Goal: Information Seeking & Learning: Learn about a topic

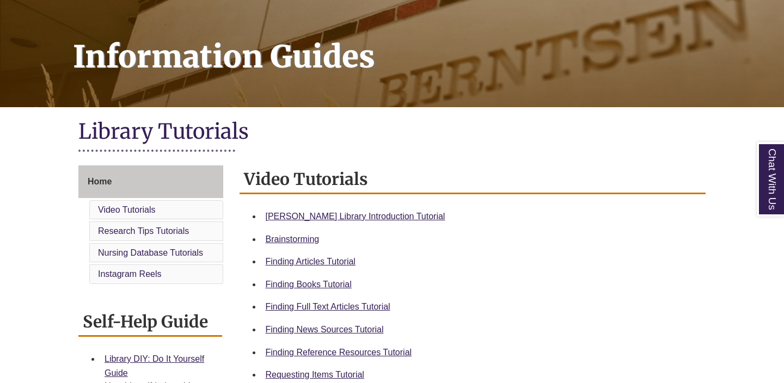
scroll to position [195, 0]
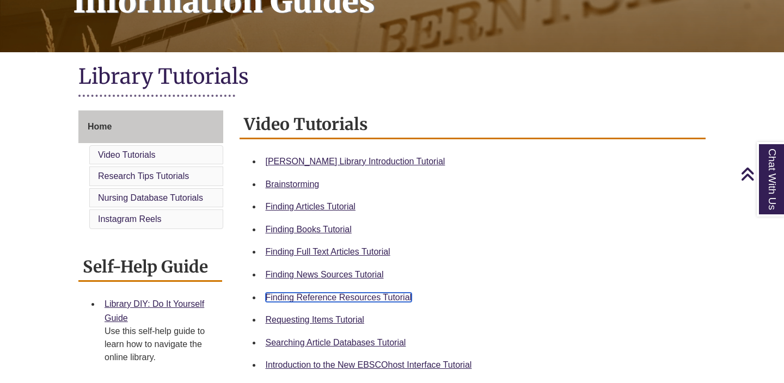
click at [292, 297] on link "Finding Reference Resources Tutorial" at bounding box center [339, 297] width 146 height 9
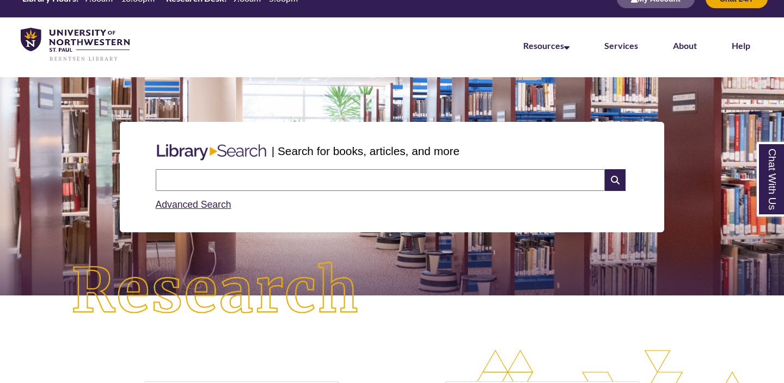
scroll to position [15, 0]
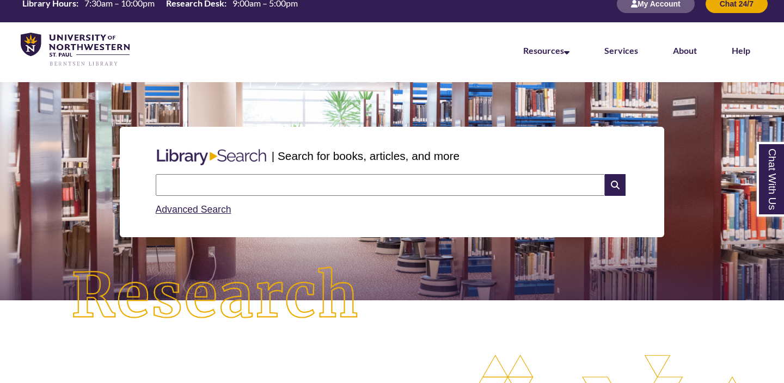
click at [239, 185] on input "text" at bounding box center [380, 185] width 449 height 22
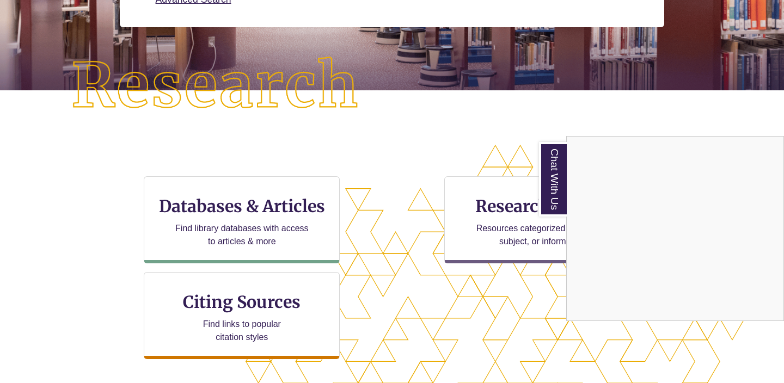
scroll to position [250, 0]
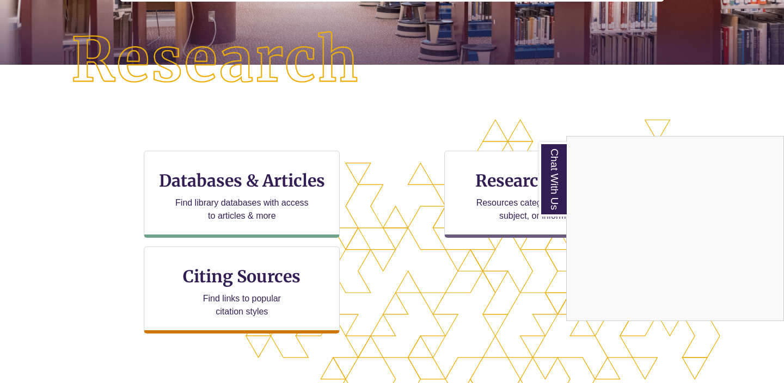
click at [254, 199] on div "Chat With Us" at bounding box center [392, 191] width 784 height 383
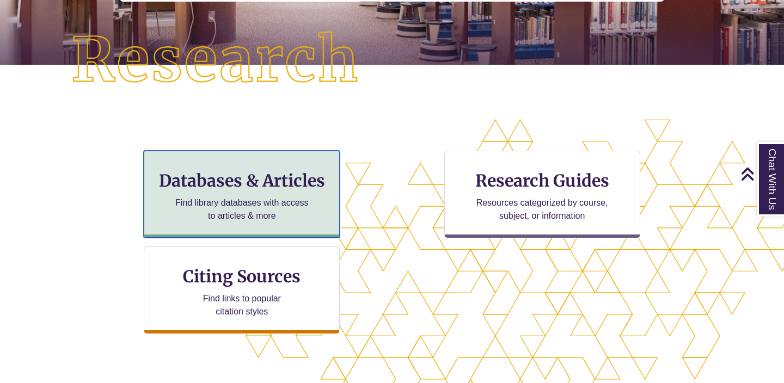
click at [249, 183] on h3 "Databases & Articles" at bounding box center [241, 180] width 177 height 21
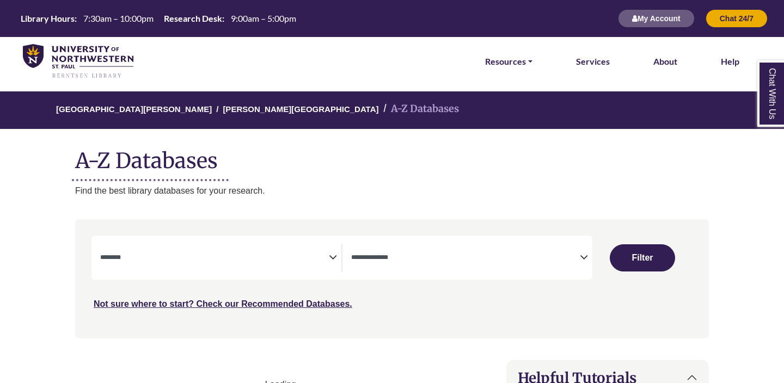
select select "Database Subject Filter"
select select "Database Types Filter"
select select "Database Subject Filter"
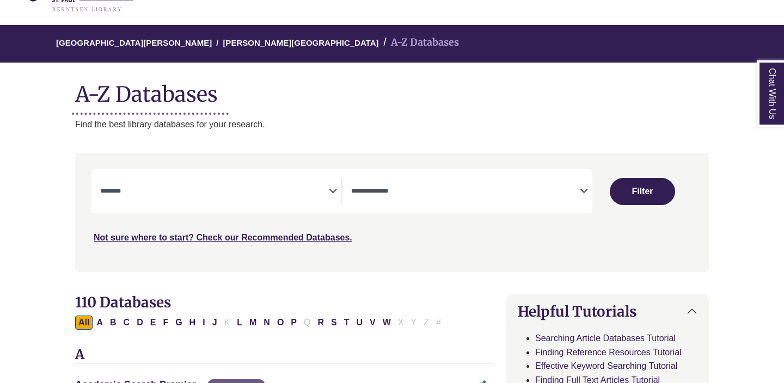
scroll to position [71, 0]
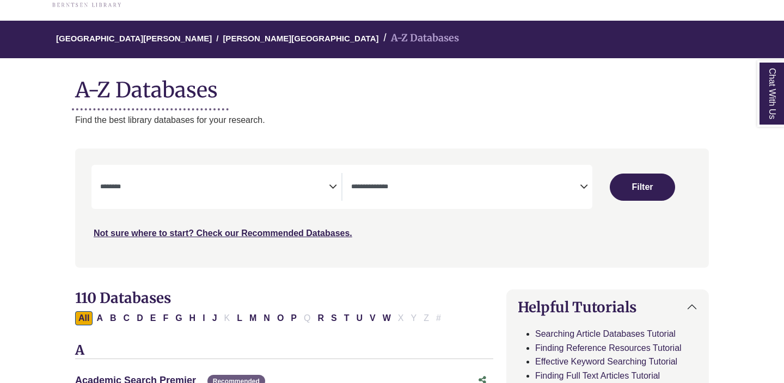
click at [462, 183] on textarea "Search" at bounding box center [465, 187] width 229 height 9
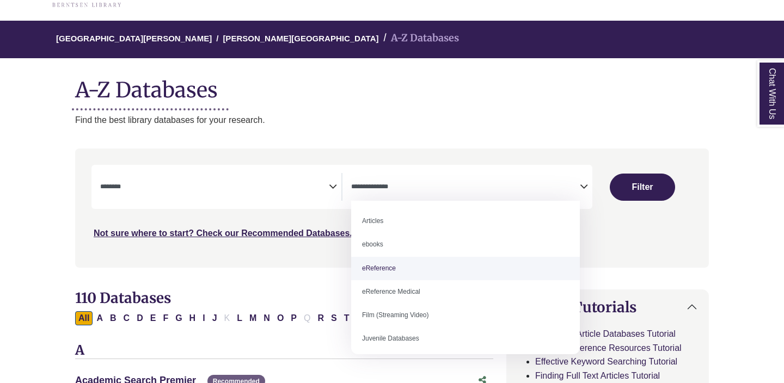
select select "*****"
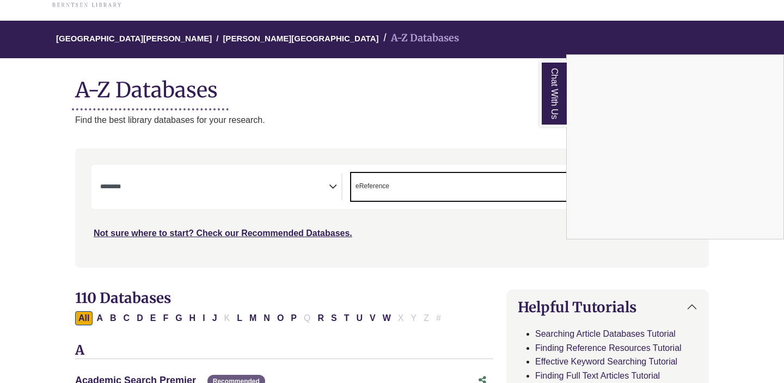
click at [195, 201] on div "Chat With Us" at bounding box center [392, 191] width 784 height 383
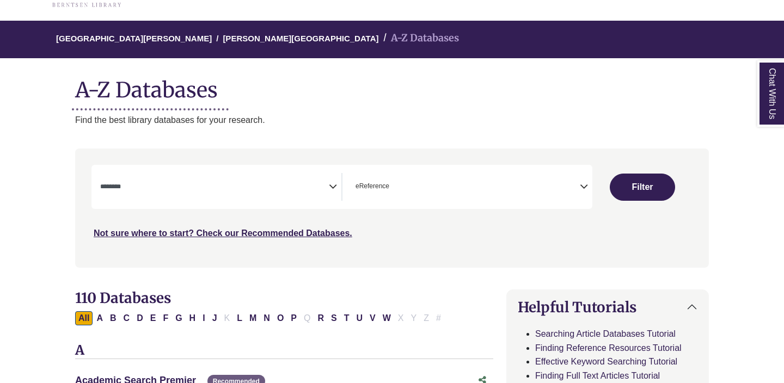
click at [296, 210] on div "***" at bounding box center [391, 202] width 601 height 75
click at [292, 192] on textarea "Search" at bounding box center [214, 187] width 229 height 9
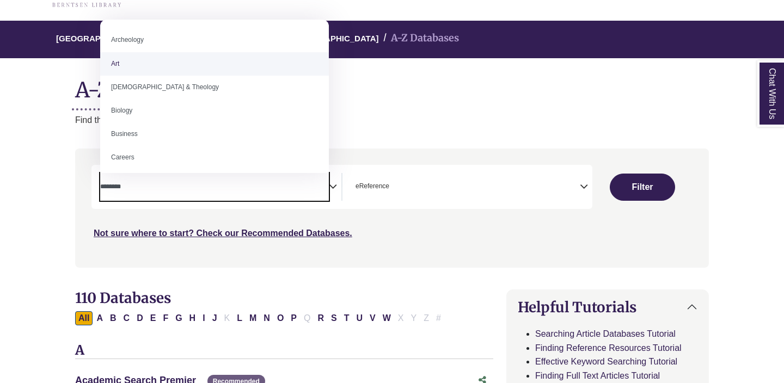
scroll to position [0, 0]
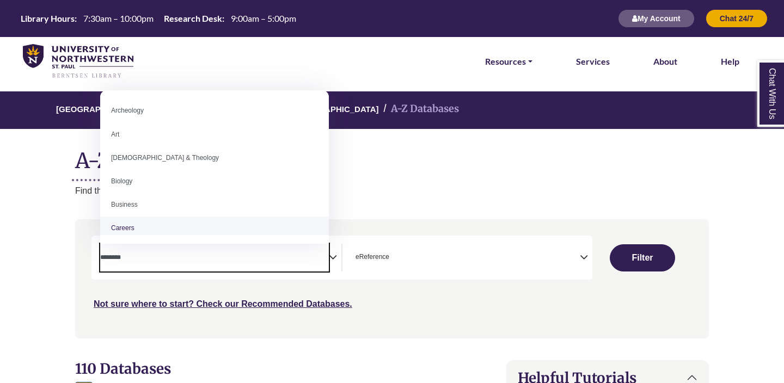
click at [73, 254] on div "**********" at bounding box center [392, 286] width 647 height 135
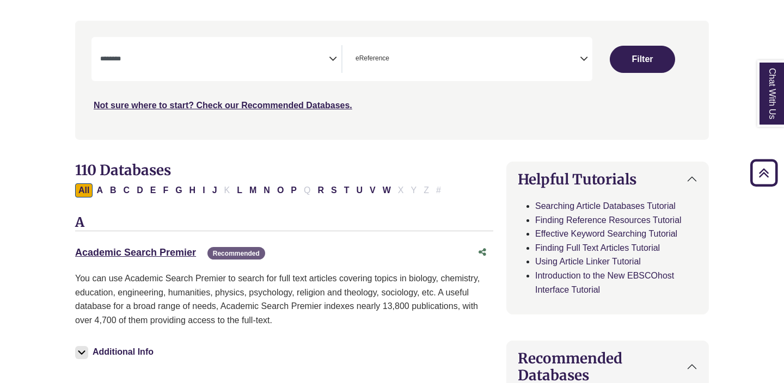
scroll to position [150, 0]
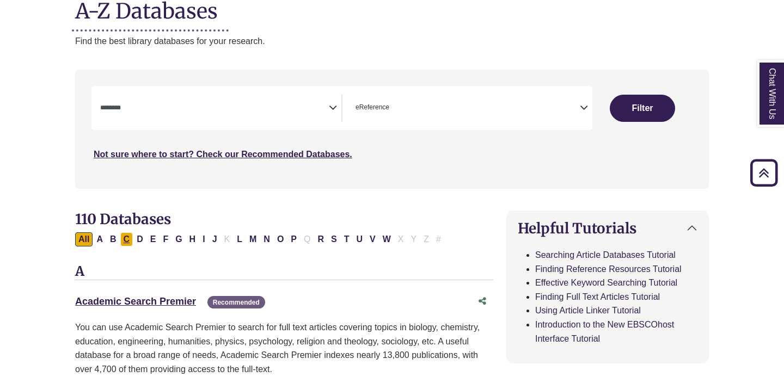
click at [127, 243] on button "C" at bounding box center [126, 239] width 13 height 14
select select "Database Subject Filter"
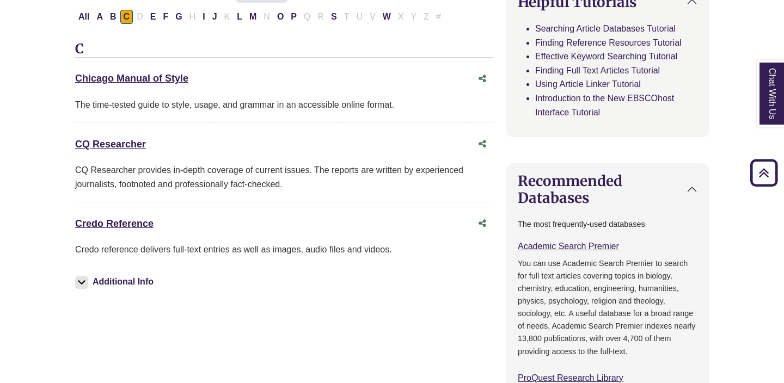
scroll to position [418, 0]
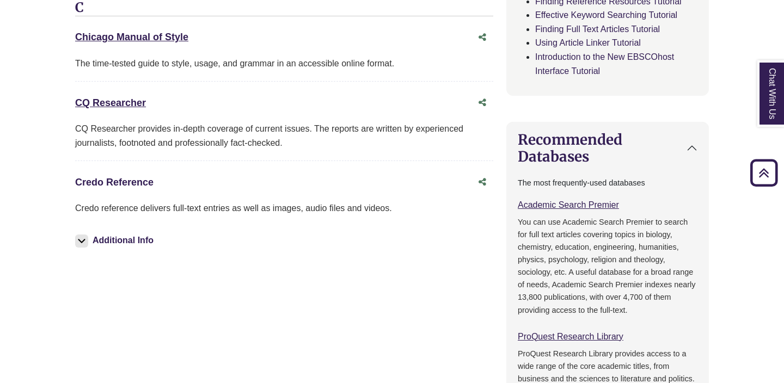
click at [115, 183] on link "Credo Reference This link opens in a new window" at bounding box center [114, 182] width 78 height 11
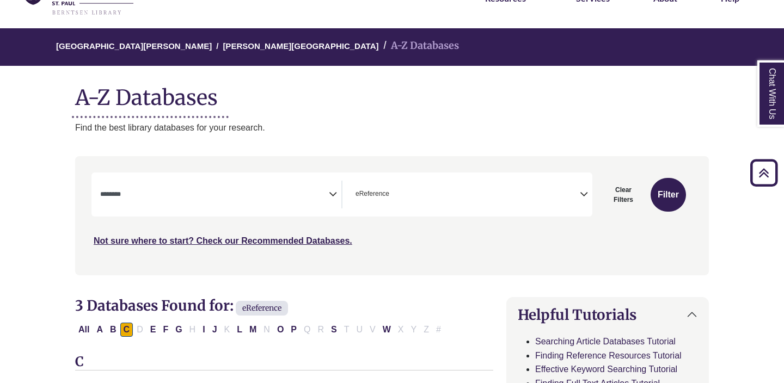
scroll to position [0, 0]
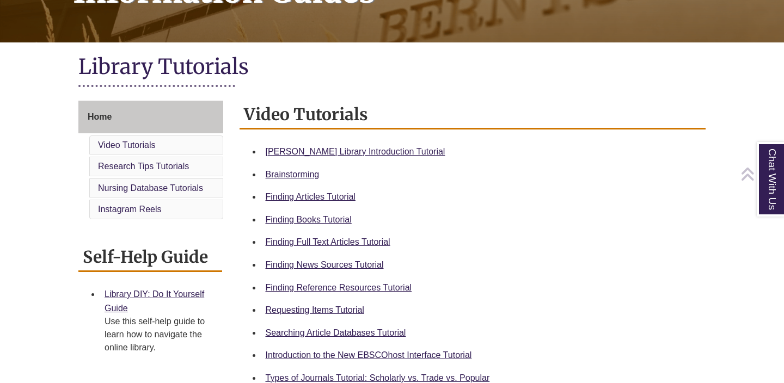
scroll to position [207, 0]
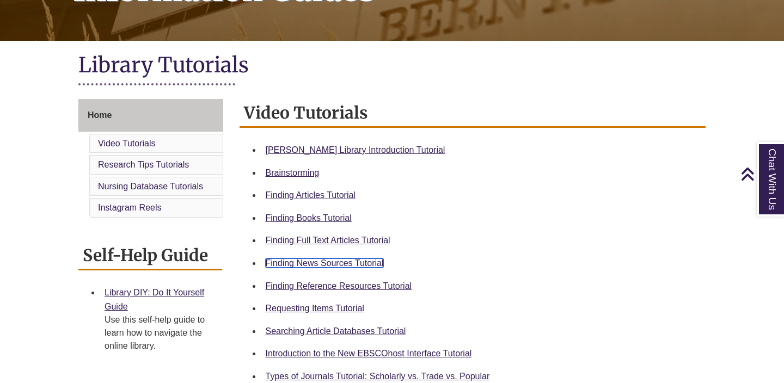
click at [321, 262] on link "Finding News Sources Tutorial" at bounding box center [325, 263] width 118 height 9
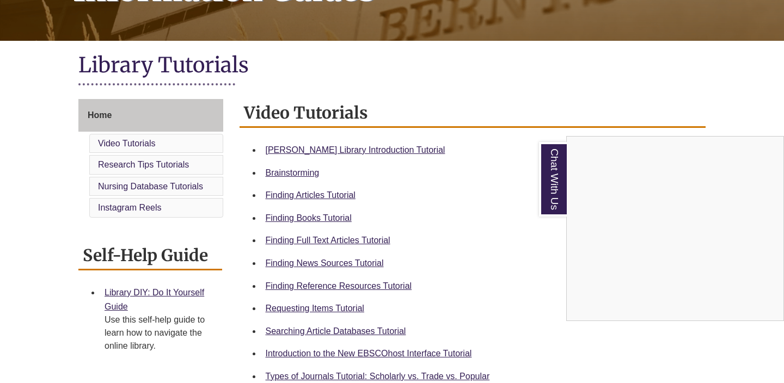
click at [312, 265] on div "Chat With Us" at bounding box center [392, 191] width 784 height 383
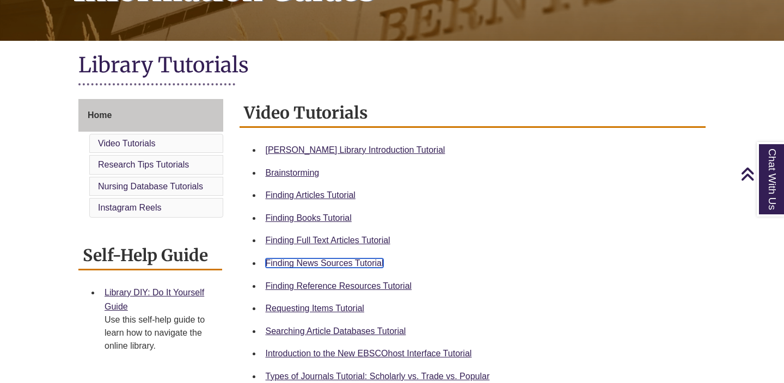
click at [312, 265] on link "Finding News Sources Tutorial" at bounding box center [325, 263] width 118 height 9
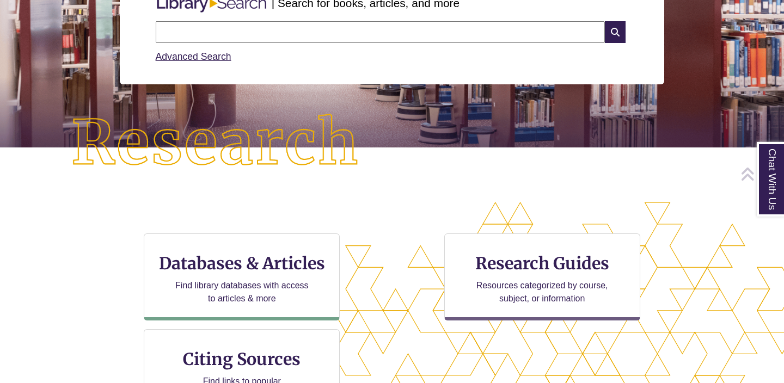
scroll to position [178, 0]
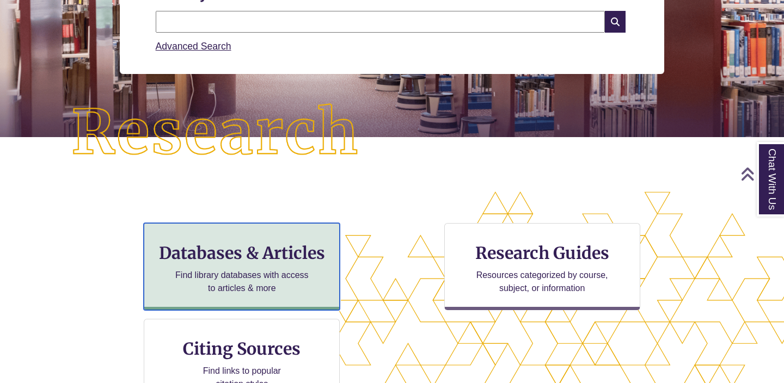
click at [244, 263] on h3 "Databases & Articles" at bounding box center [241, 253] width 177 height 21
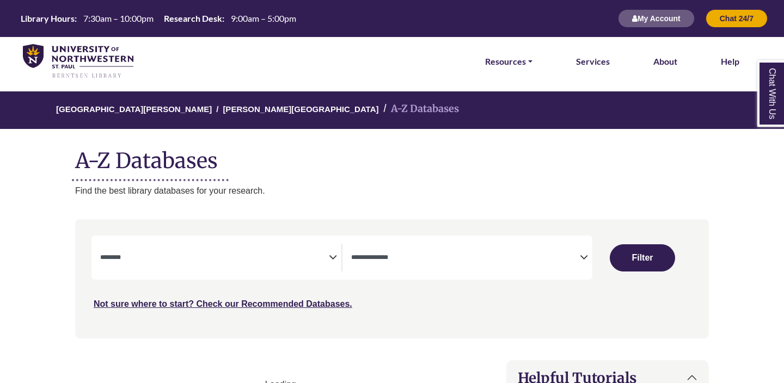
select select "Database Subject Filter"
select select "Database Types Filter"
select select "Database Subject Filter"
select select "Database Types Filter"
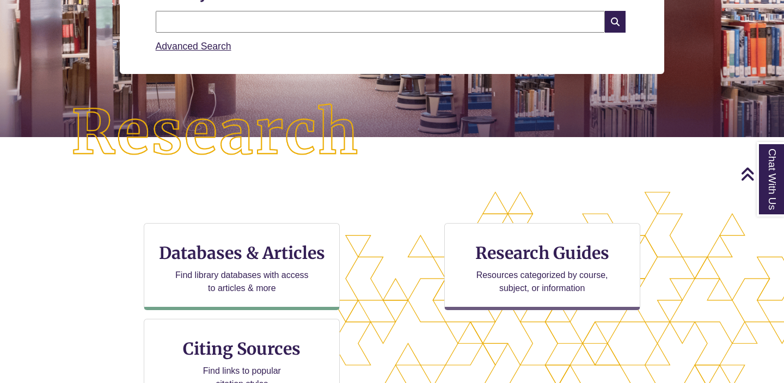
click at [225, 21] on input "text" at bounding box center [380, 22] width 449 height 22
type input "**********"
